Goal: Task Accomplishment & Management: Complete application form

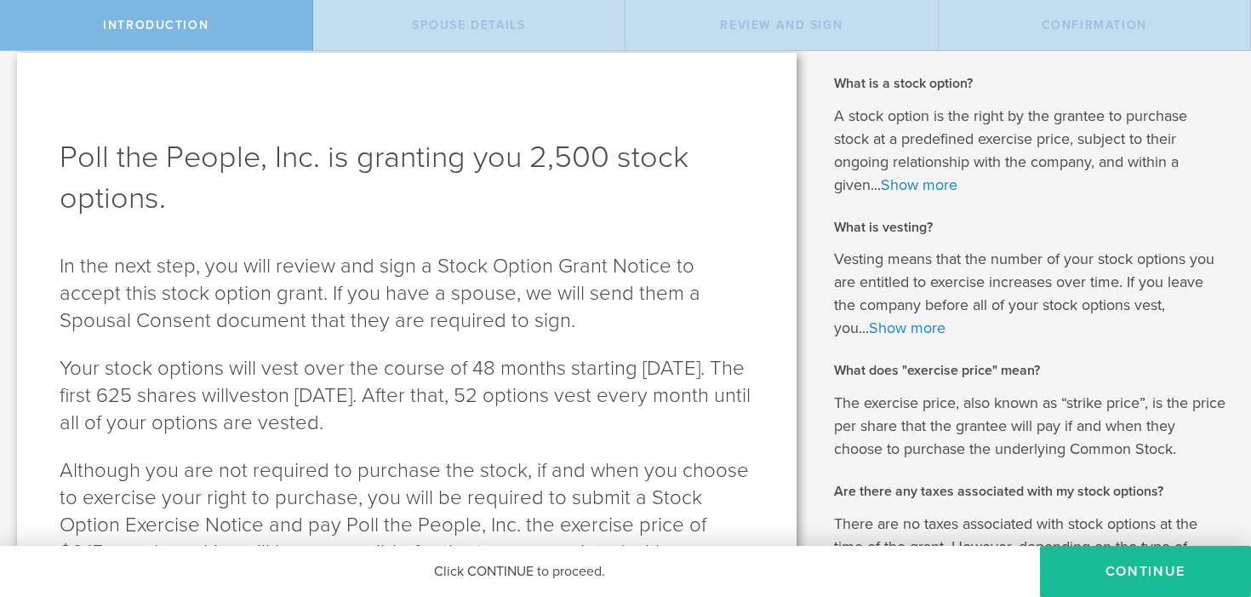
scroll to position [174, 0]
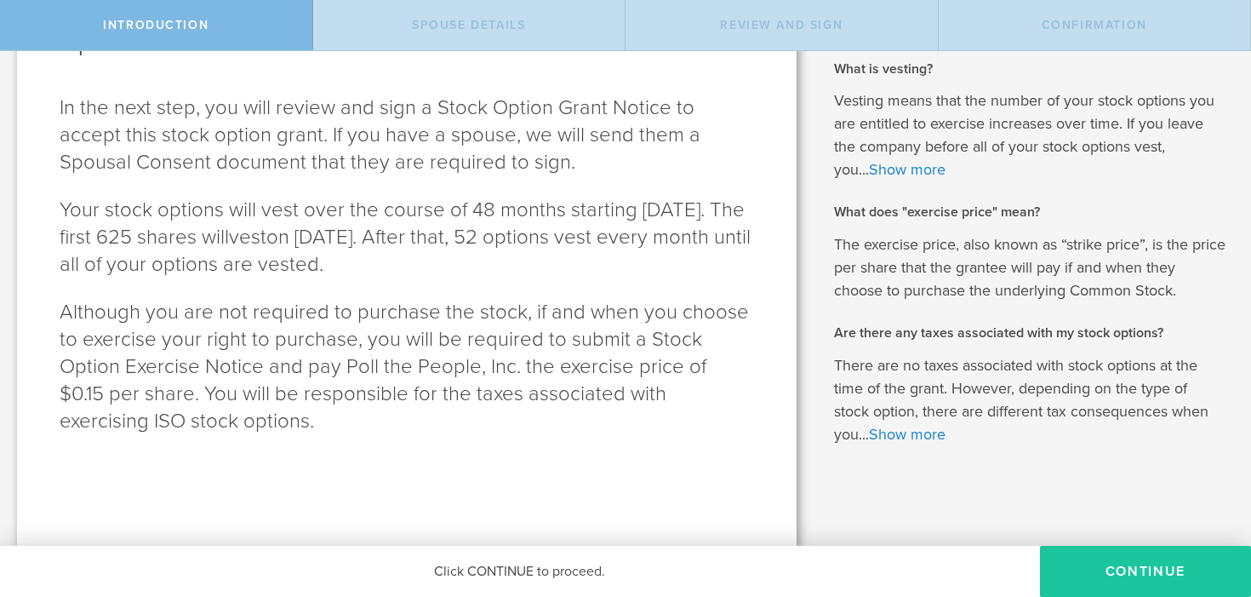
click at [1144, 577] on button "Continue" at bounding box center [1145, 570] width 211 height 51
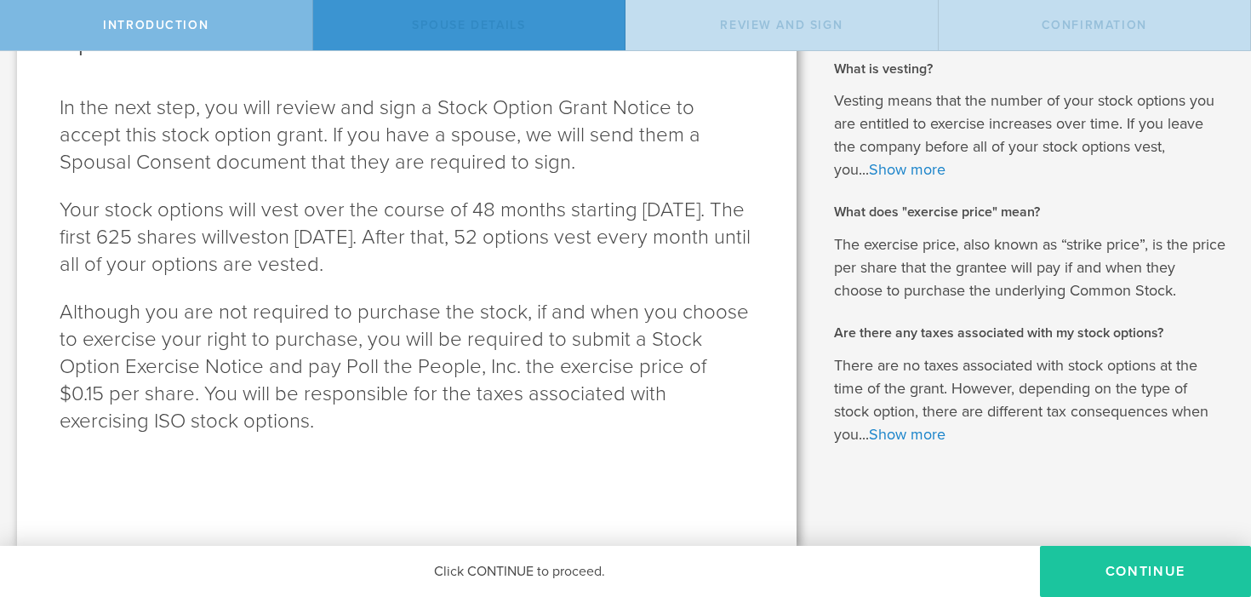
scroll to position [0, 0]
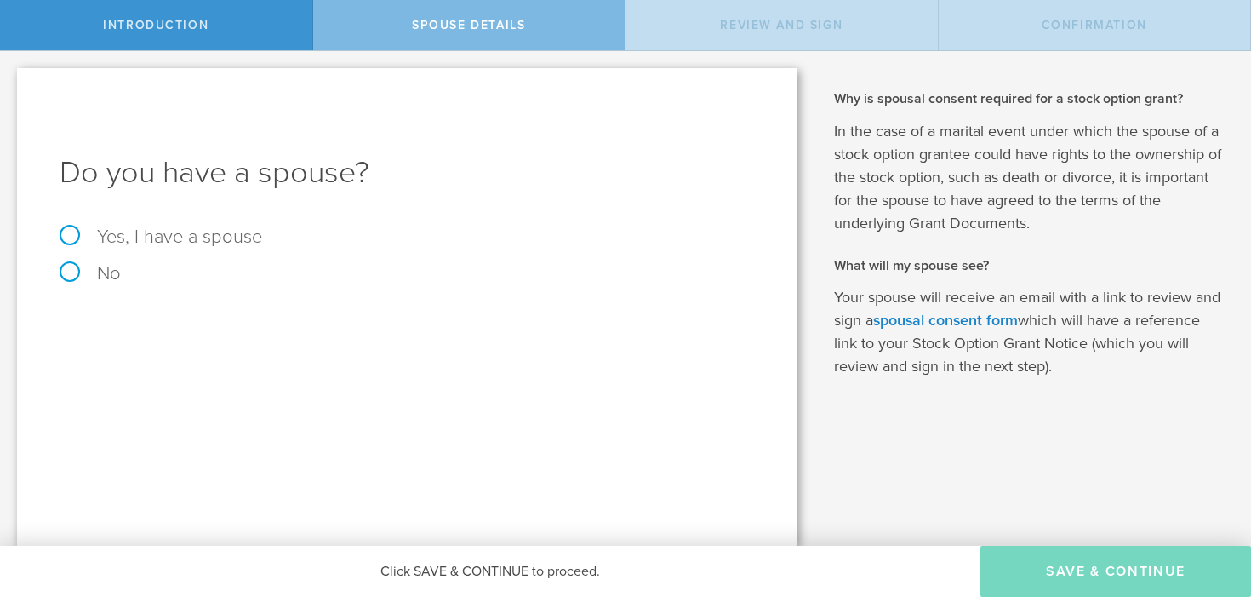
click at [160, 277] on p "No" at bounding box center [407, 274] width 694 height 20
click at [88, 275] on label "No" at bounding box center [90, 273] width 61 height 22
click at [11, 78] on input "No" at bounding box center [5, 64] width 11 height 27
radio input "true"
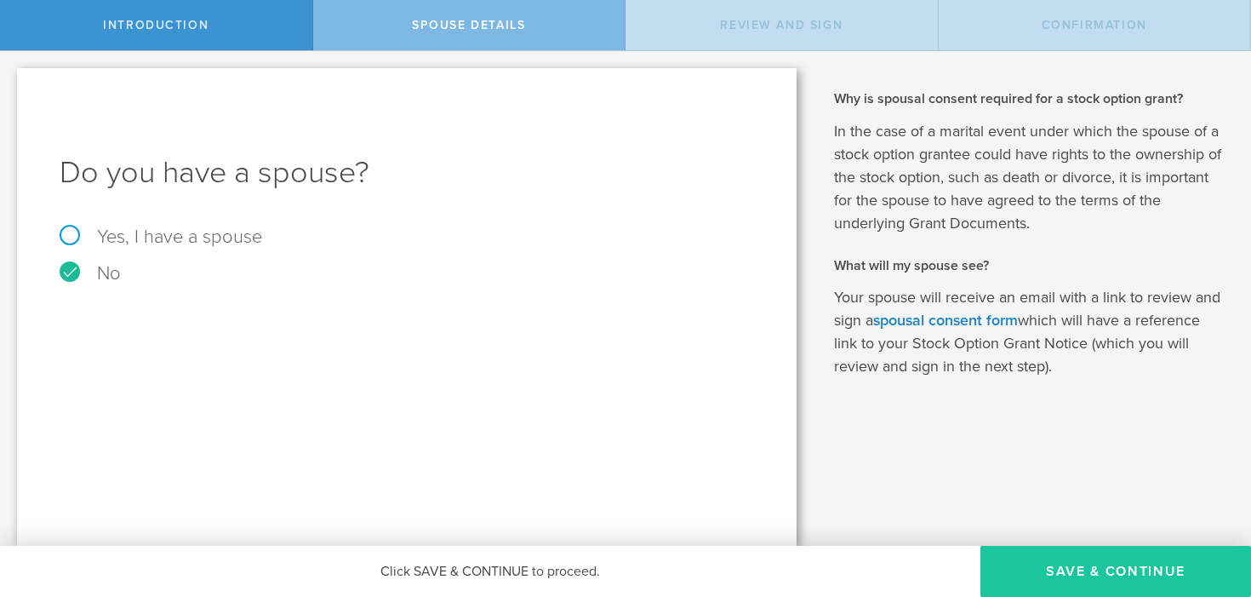
click at [1046, 570] on button "Save & Continue" at bounding box center [1115, 570] width 271 height 51
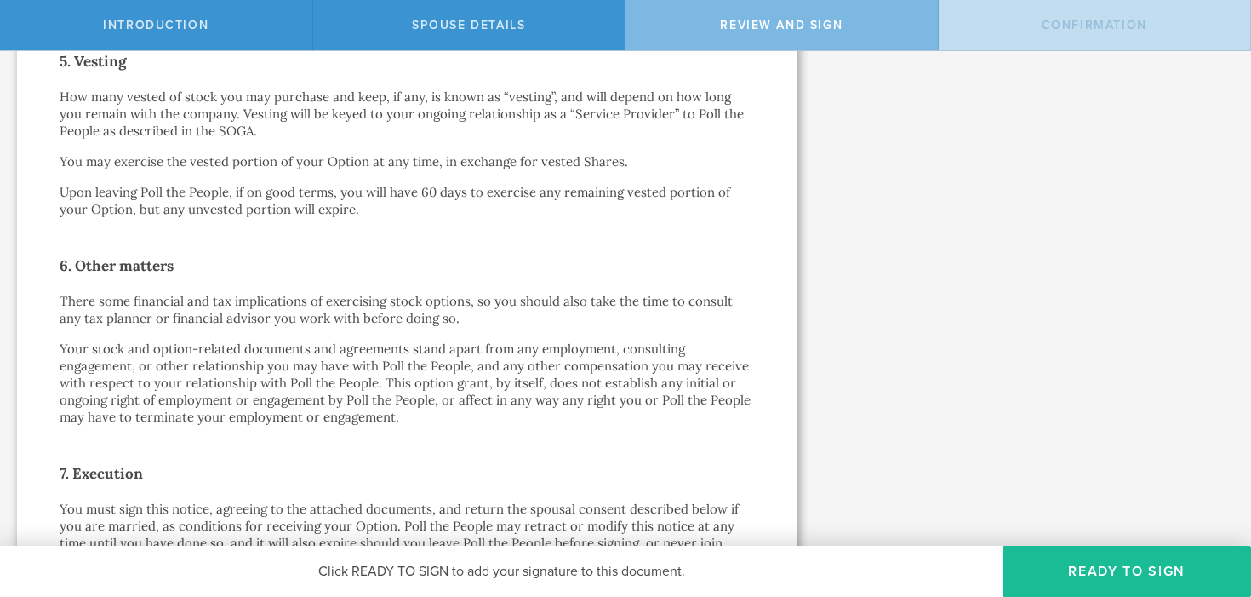
scroll to position [1415, 0]
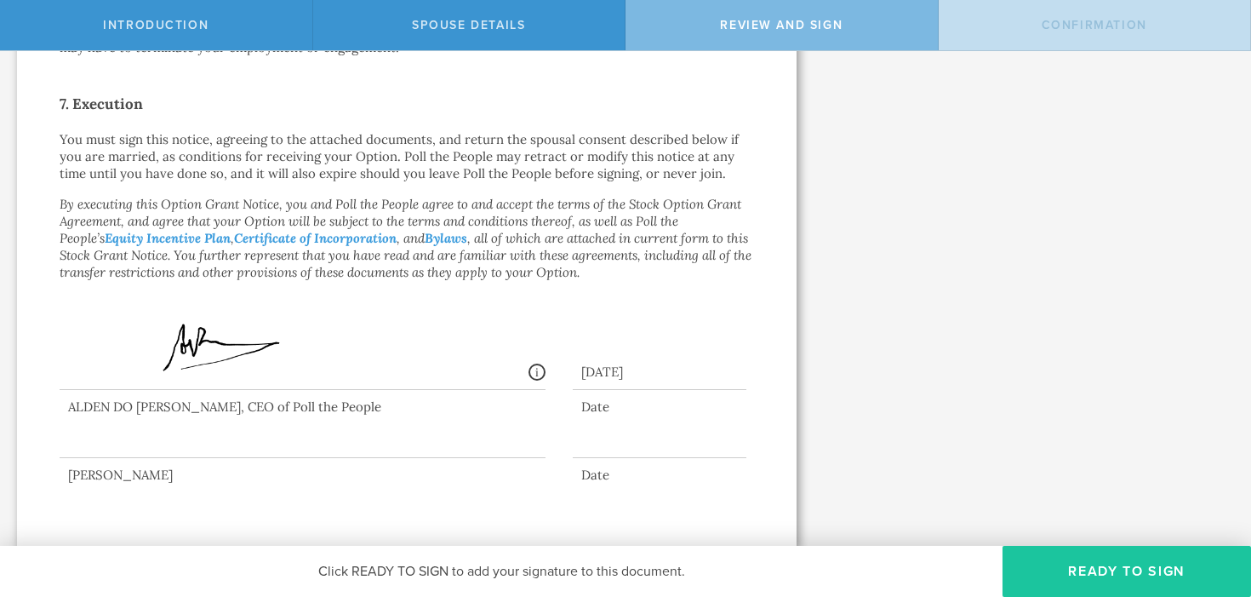
click at [1034, 563] on button "Ready to Sign" at bounding box center [1126, 570] width 248 height 51
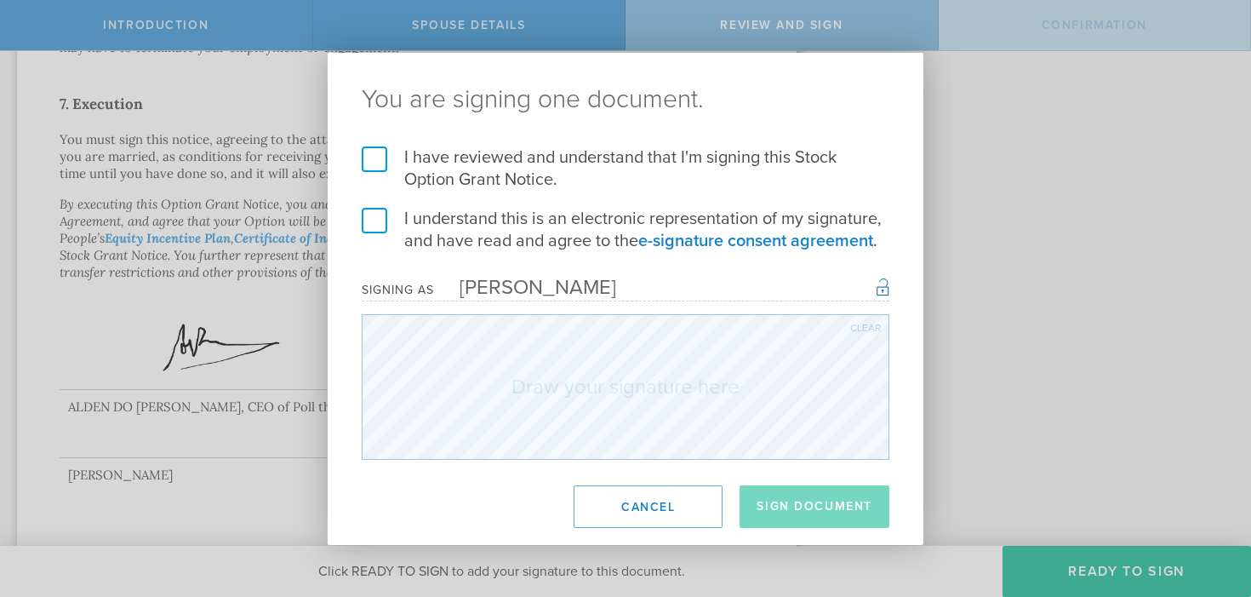
click at [485, 177] on label "I have reviewed and understand that I'm signing this Stock Option Grant Notice." at bounding box center [626, 168] width 528 height 44
click at [0, 0] on input "I have reviewed and understand that I'm signing this Stock Option Grant Notice." at bounding box center [0, 0] width 0 height 0
click at [493, 221] on label "I understand this is an electronic representation of my signature, and have rea…" at bounding box center [626, 230] width 528 height 44
click at [0, 0] on input "I understand this is an electronic representation of my signature, and have rea…" at bounding box center [0, 0] width 0 height 0
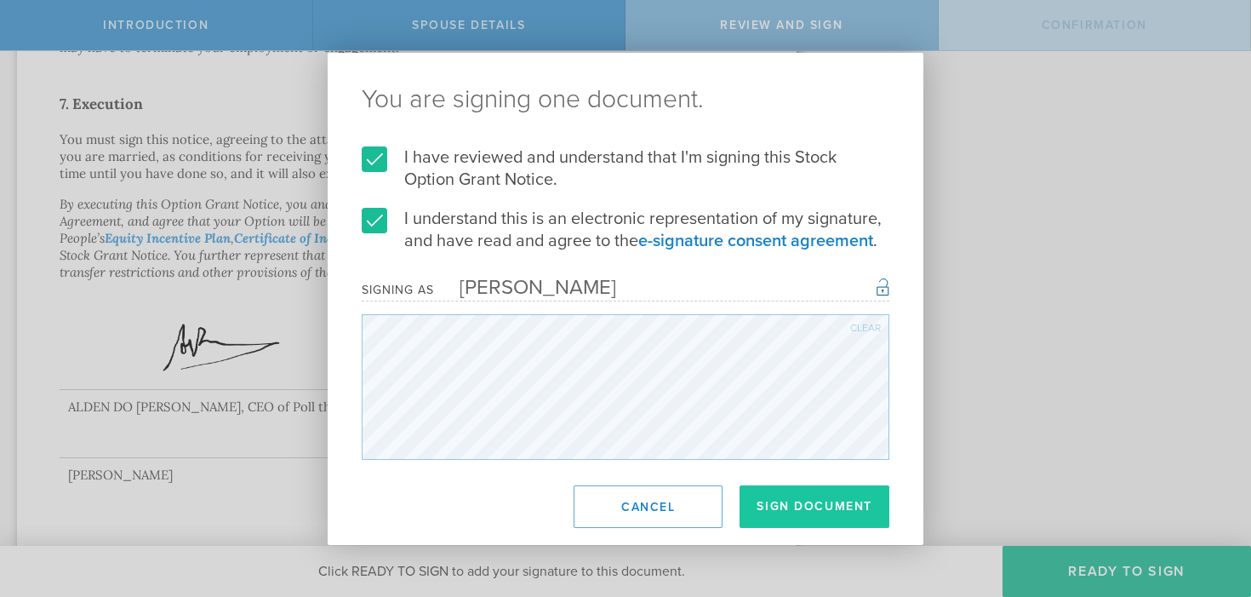
click at [815, 511] on button "Sign Document" at bounding box center [814, 506] width 150 height 43
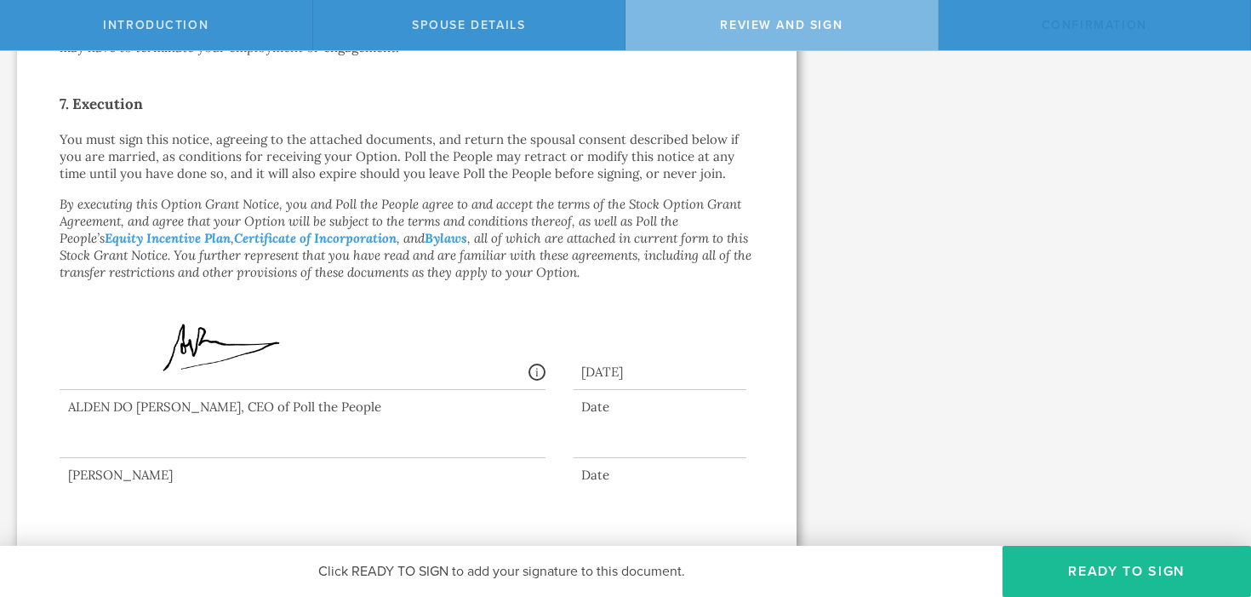
scroll to position [0, 0]
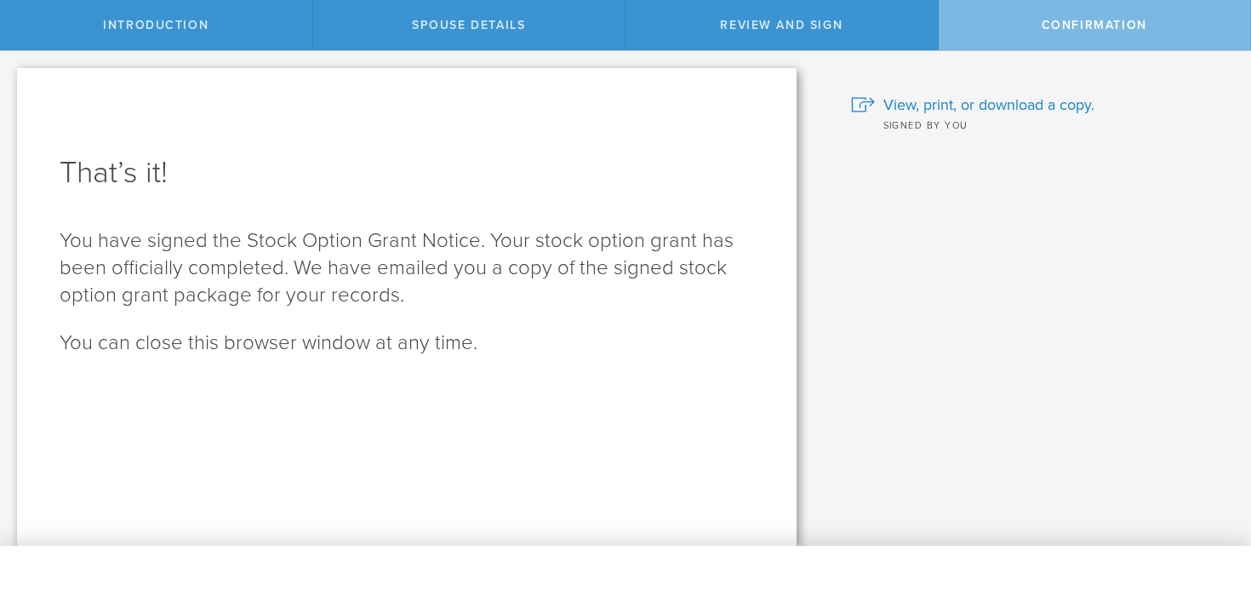
click at [369, 356] on p "You can close this browser window at any time." at bounding box center [407, 342] width 694 height 27
